Goal: Navigation & Orientation: Find specific page/section

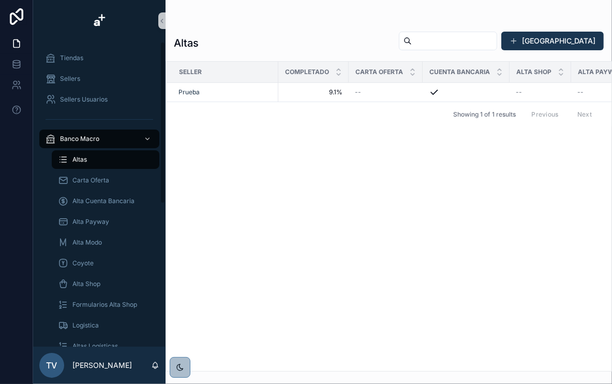
click at [104, 158] on div "Altas" at bounding box center [105, 159] width 95 height 17
click at [98, 187] on div "Carta Oferta" at bounding box center [105, 180] width 95 height 17
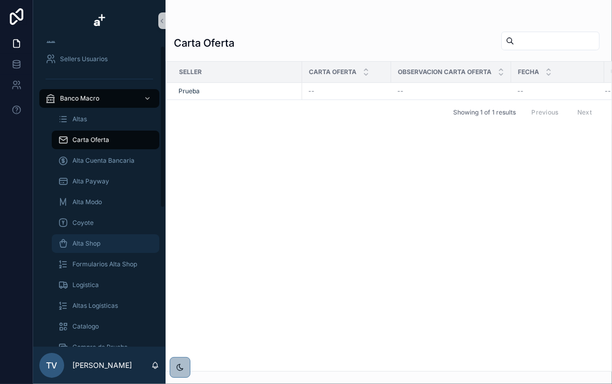
scroll to position [41, 0]
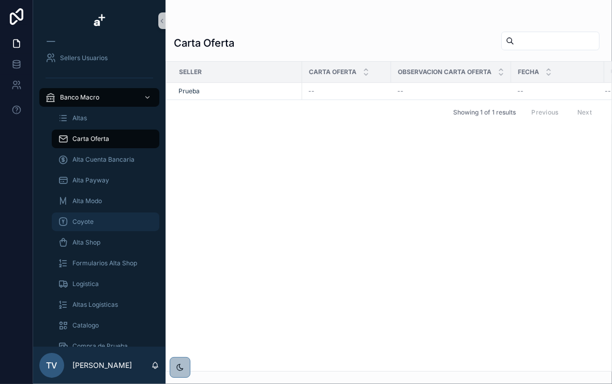
click at [104, 224] on div "Coyote" at bounding box center [105, 221] width 95 height 17
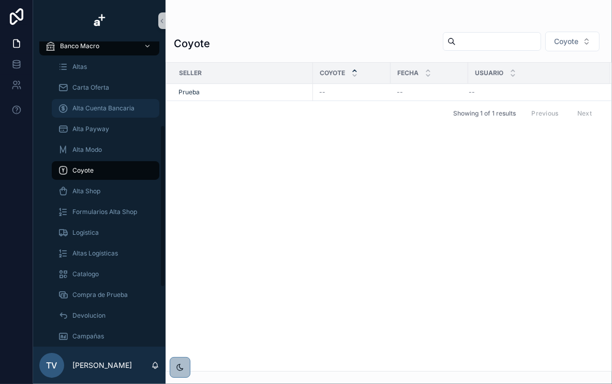
scroll to position [83, 0]
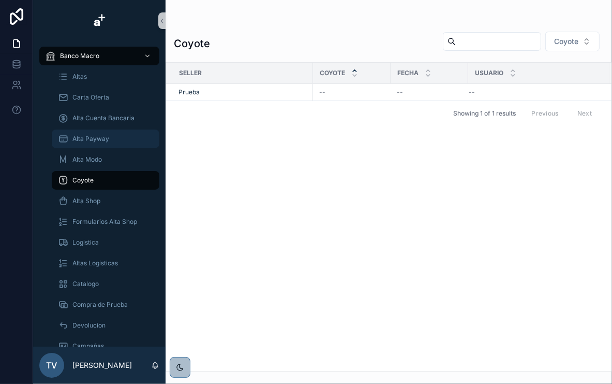
click at [110, 136] on div "Alta Payway" at bounding box center [105, 138] width 95 height 17
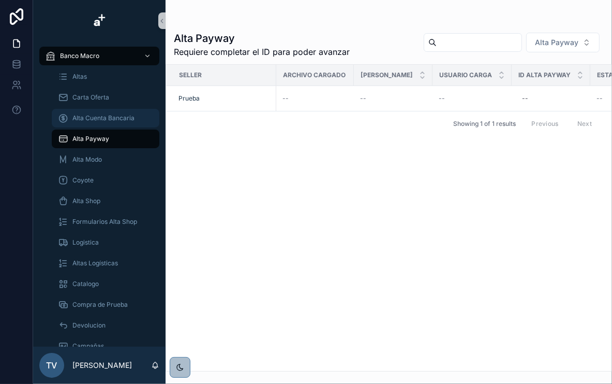
click at [90, 114] on span "Alta Cuenta Bancaria" at bounding box center [103, 118] width 62 height 8
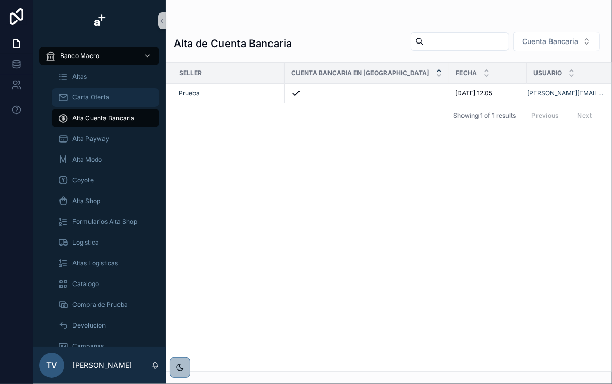
click at [107, 97] on span "Carta Oferta" at bounding box center [90, 97] width 37 height 8
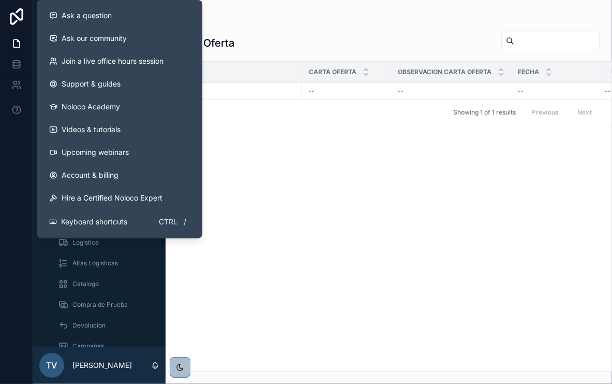
drag, startPoint x: 349, startPoint y: 205, endPoint x: 343, endPoint y: 205, distance: 6.8
click at [348, 205] on div "Seller Carta Oferta Observacion Carta Oferta Fecha Usuario Prueba -- -- -- -- G…" at bounding box center [389, 216] width 446 height 309
drag, startPoint x: 344, startPoint y: 243, endPoint x: 145, endPoint y: 230, distance: 199.2
click at [340, 243] on div "Seller Carta Oferta Observacion Carta Oferta Fecha Usuario Prueba -- -- -- -- G…" at bounding box center [389, 216] width 446 height 309
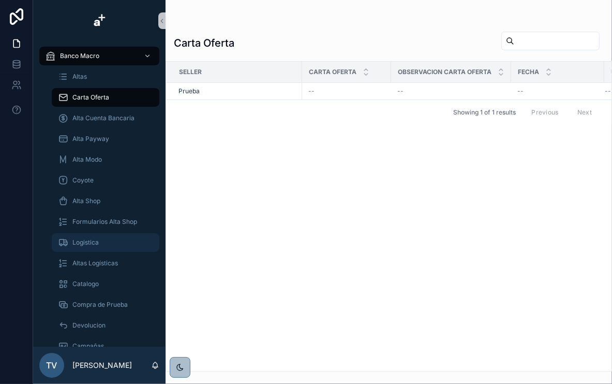
click at [108, 240] on div "Logistica" at bounding box center [105, 242] width 95 height 17
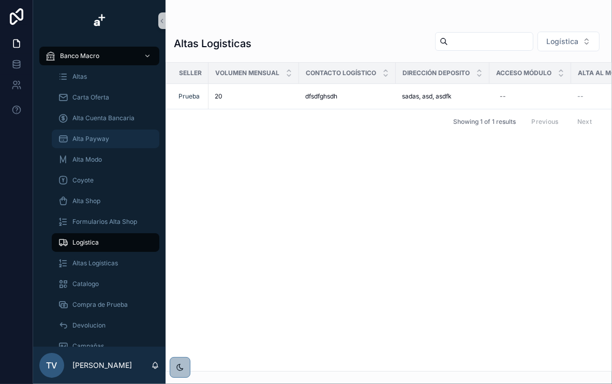
click at [104, 142] on span "Alta Payway" at bounding box center [90, 139] width 37 height 8
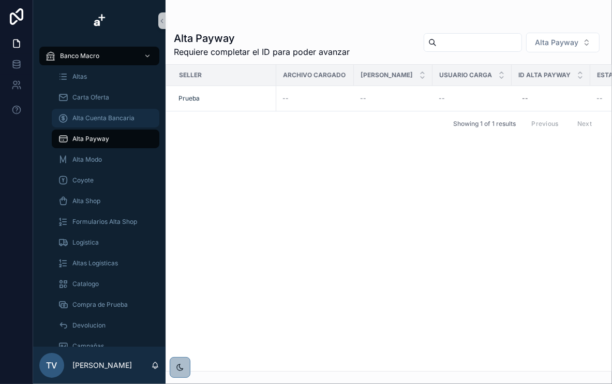
click at [107, 121] on span "Alta Cuenta Bancaria" at bounding box center [103, 118] width 62 height 8
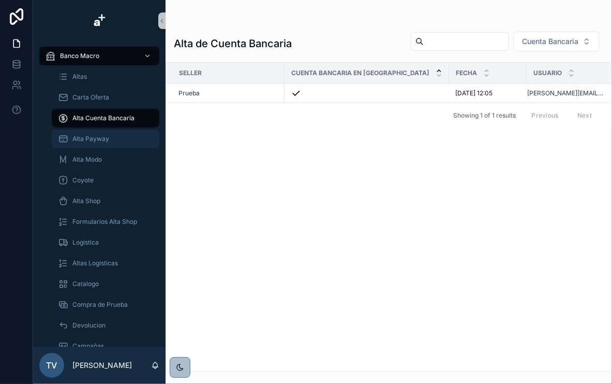
click at [105, 142] on span "Alta Payway" at bounding box center [90, 139] width 37 height 8
